Goal: Check status: Check status

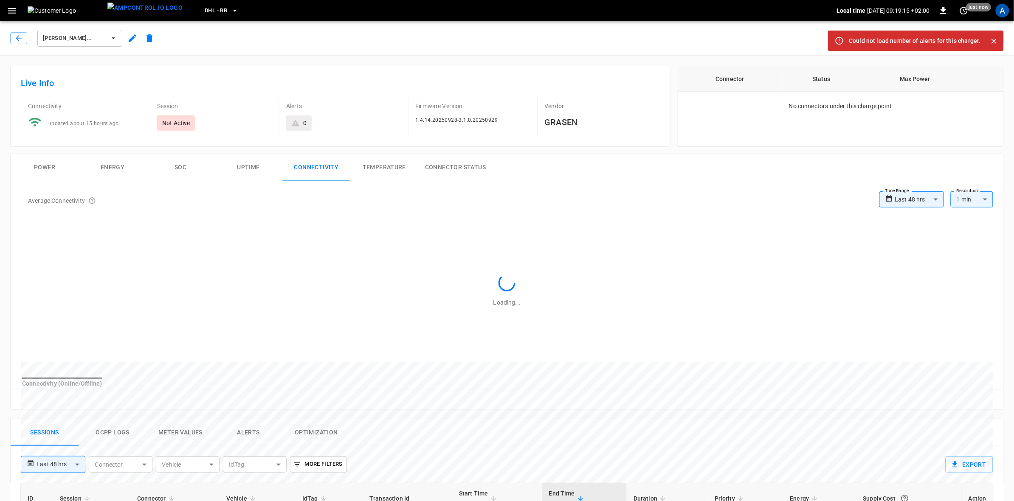
click at [1003, 8] on div "A" at bounding box center [1003, 11] width 14 height 14
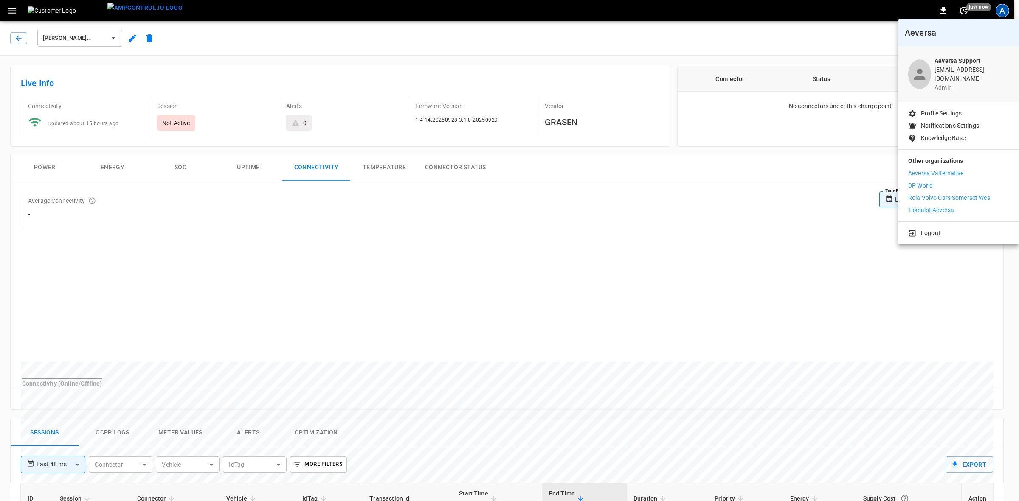
click at [436, 226] on div at bounding box center [509, 250] width 1019 height 501
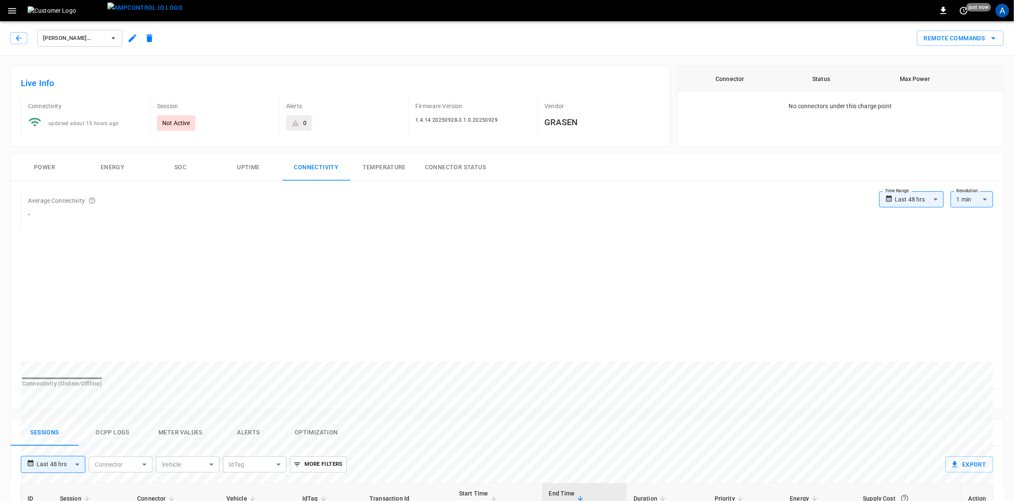
click at [16, 35] on icon "button" at bounding box center [18, 38] width 8 height 8
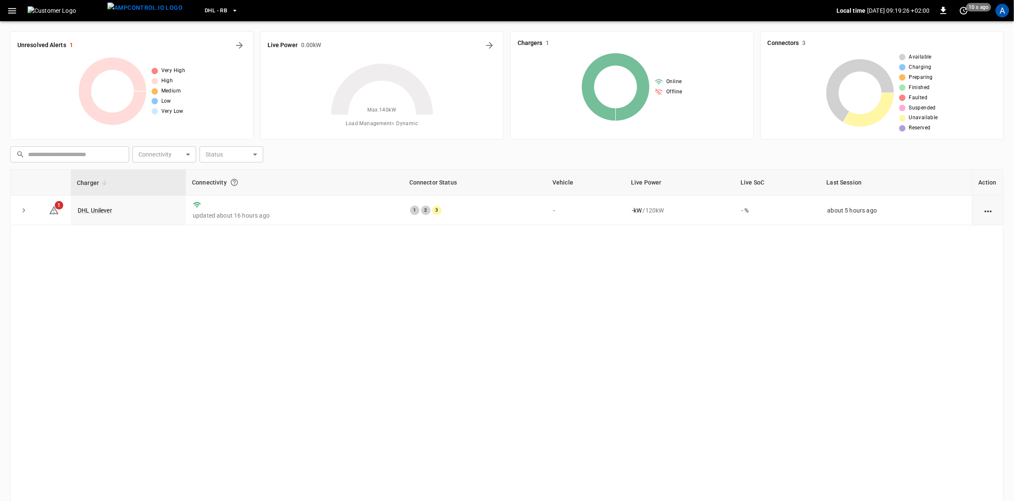
click at [231, 8] on icon "button" at bounding box center [235, 10] width 8 height 8
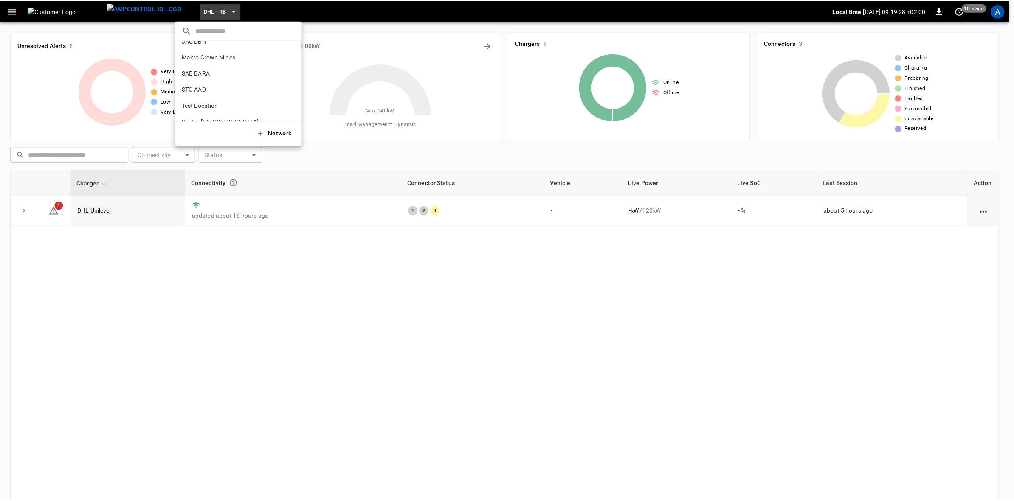
scroll to position [98, 0]
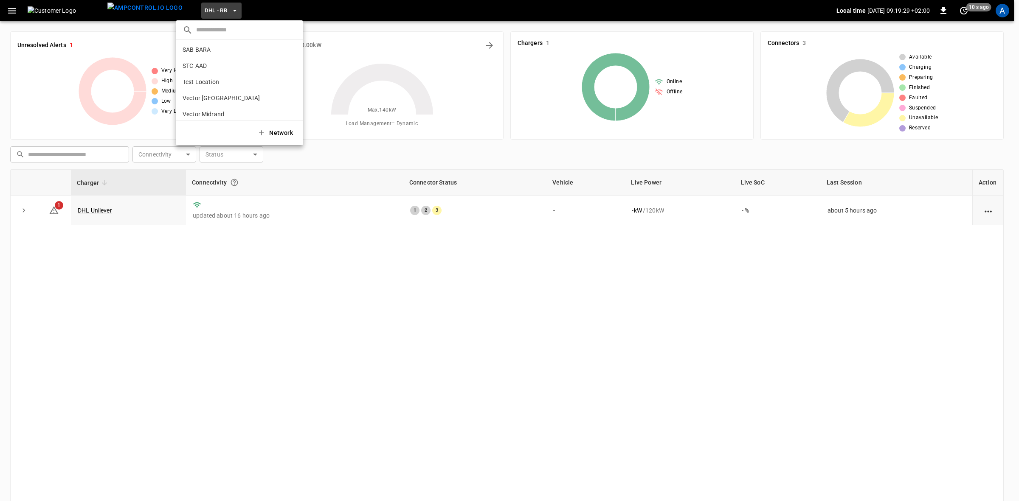
click at [195, 110] on p "Vector Midrand" at bounding box center [224, 114] width 83 height 8
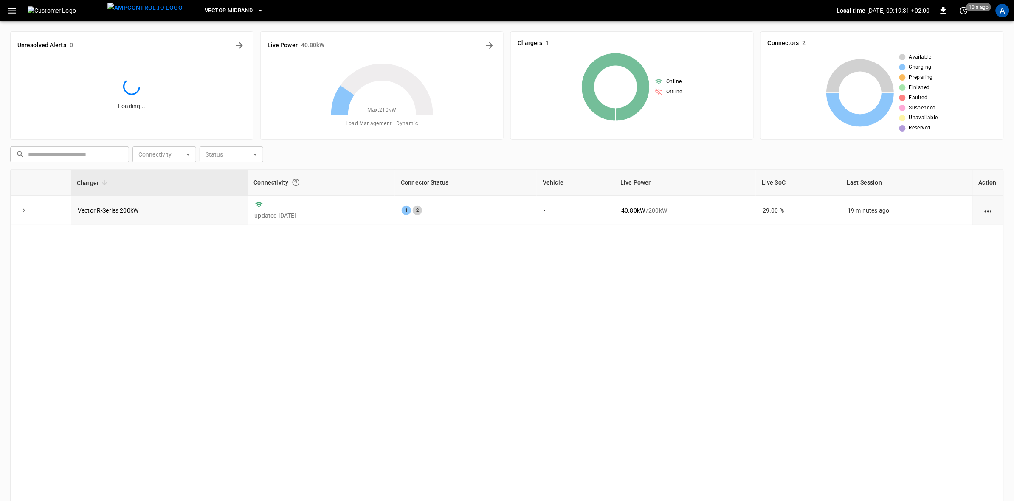
click at [118, 211] on link "Vector R-Series 200kW" at bounding box center [108, 210] width 61 height 7
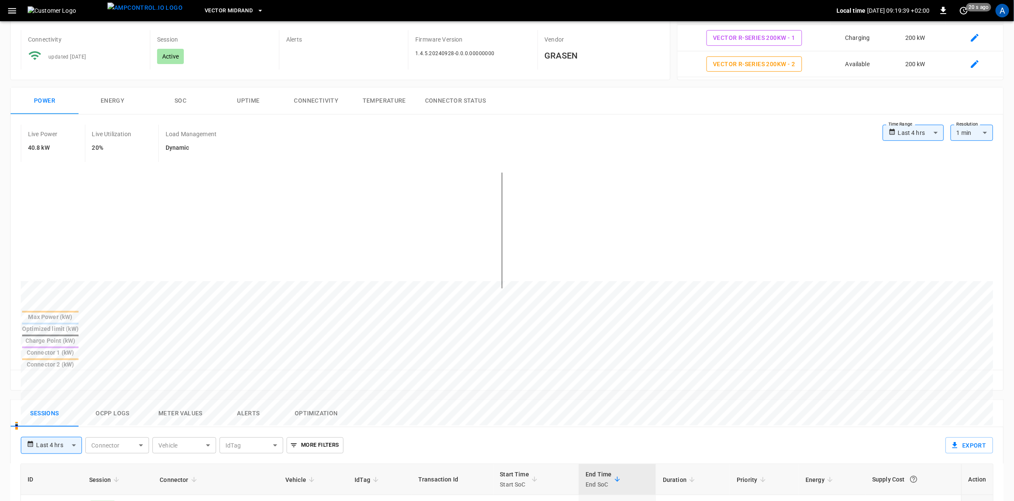
scroll to position [106, 0]
